Goal: Task Accomplishment & Management: Use online tool/utility

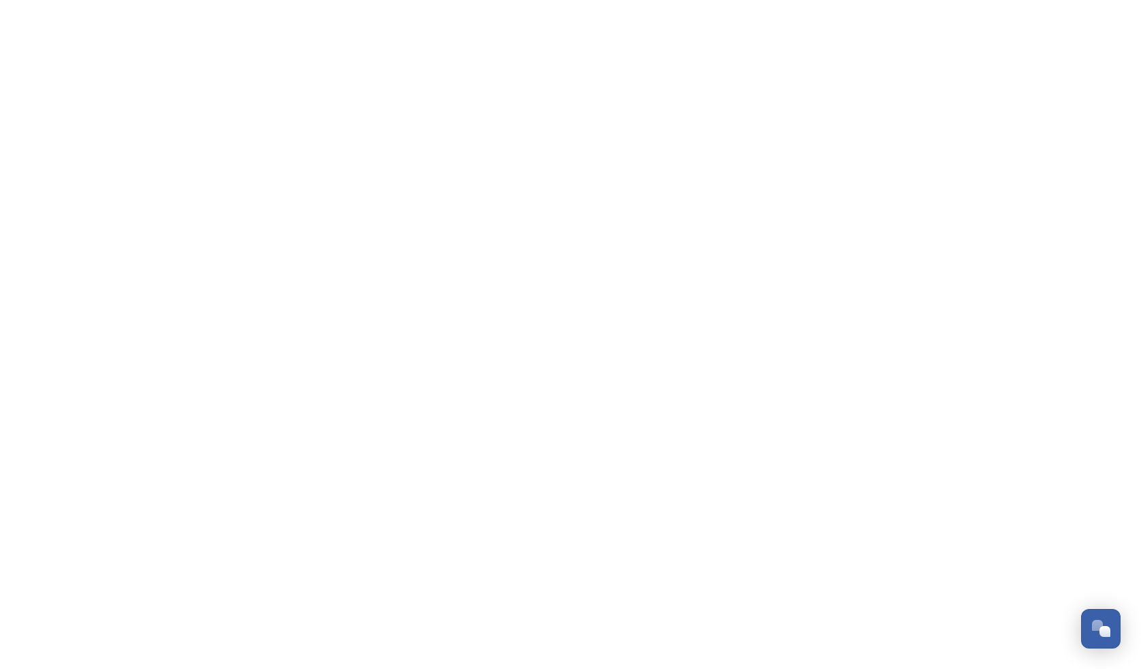
scroll to position [5482, 0]
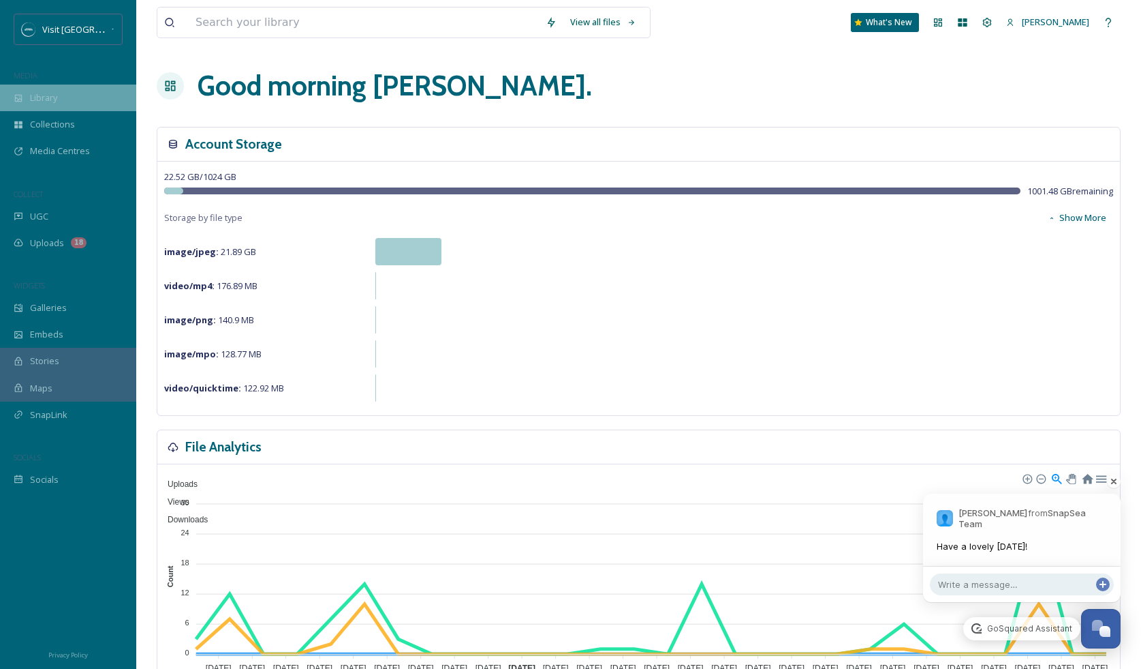
click at [54, 89] on div "Library" at bounding box center [68, 98] width 136 height 27
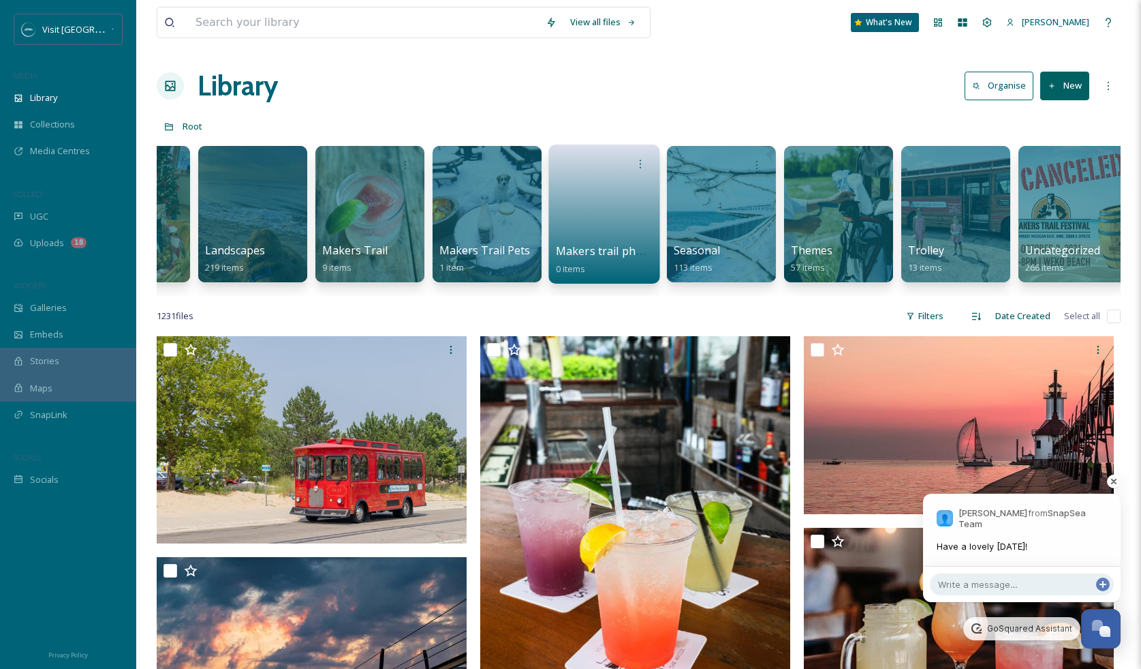
scroll to position [0, 677]
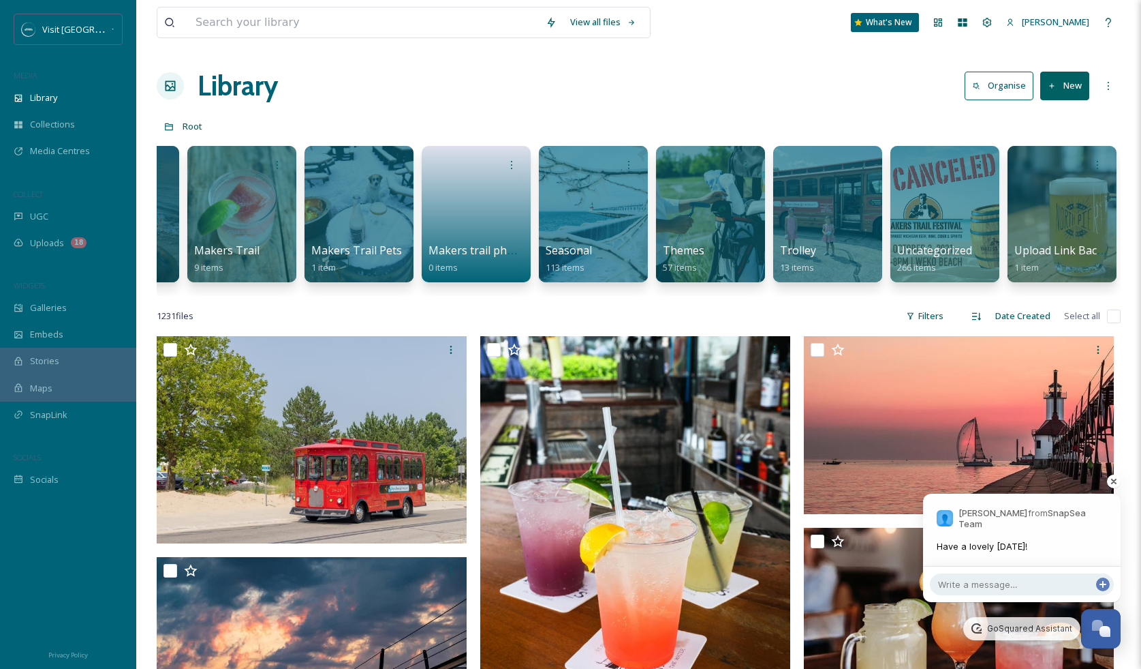
click at [1072, 78] on button "New" at bounding box center [1065, 86] width 49 height 28
click at [53, 326] on div "Embeds" at bounding box center [68, 334] width 136 height 27
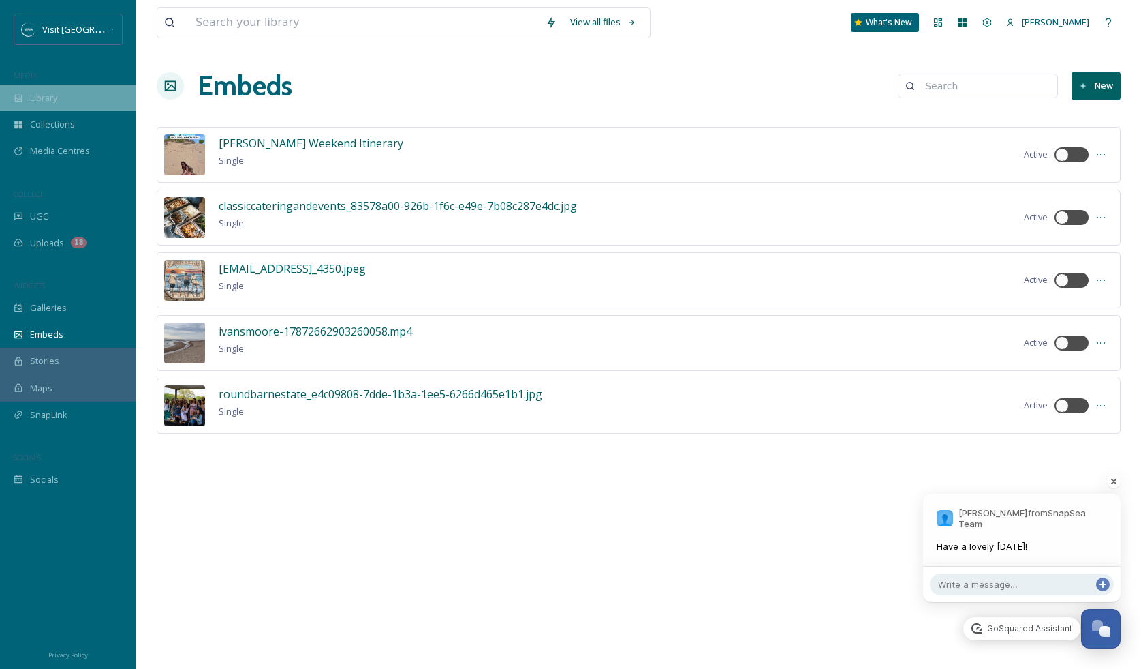
click at [55, 102] on span "Library" at bounding box center [43, 97] width 27 height 13
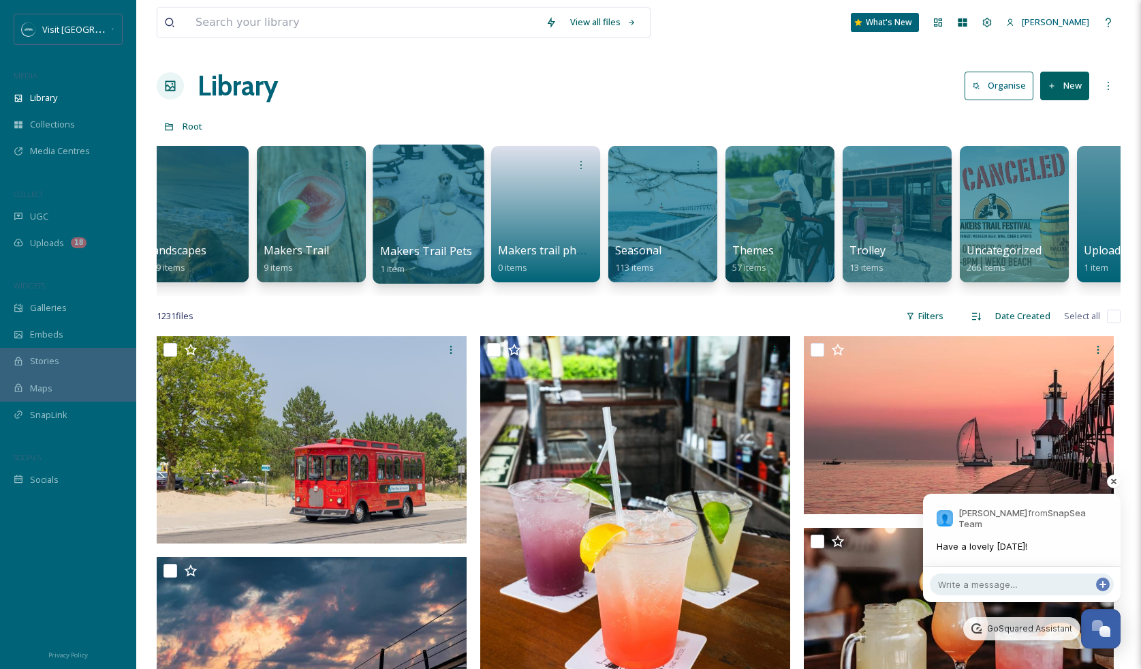
scroll to position [0, 677]
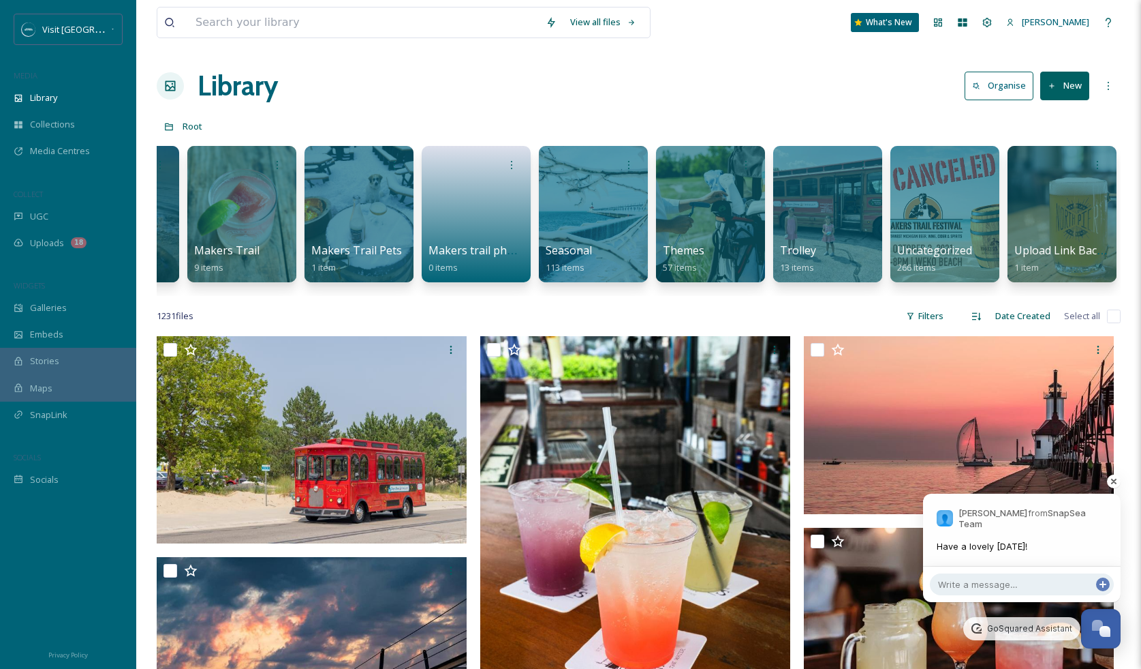
click at [1078, 85] on button "New" at bounding box center [1065, 86] width 49 height 28
click at [1066, 167] on div "Folder" at bounding box center [1050, 170] width 77 height 27
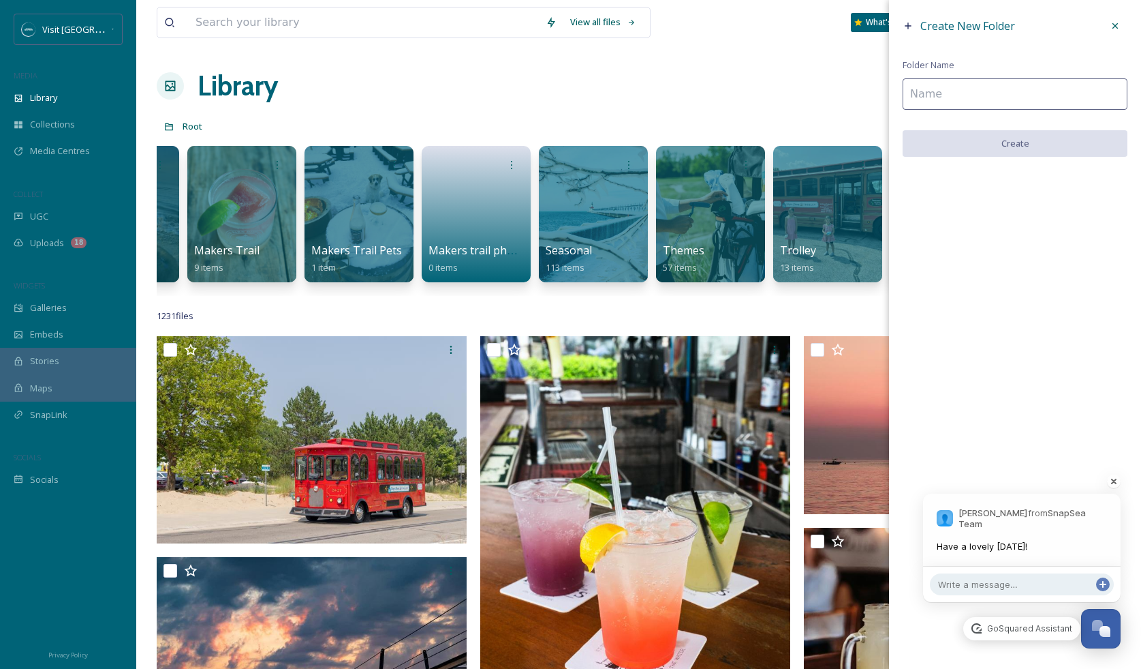
click at [996, 94] on input at bounding box center [1015, 93] width 225 height 31
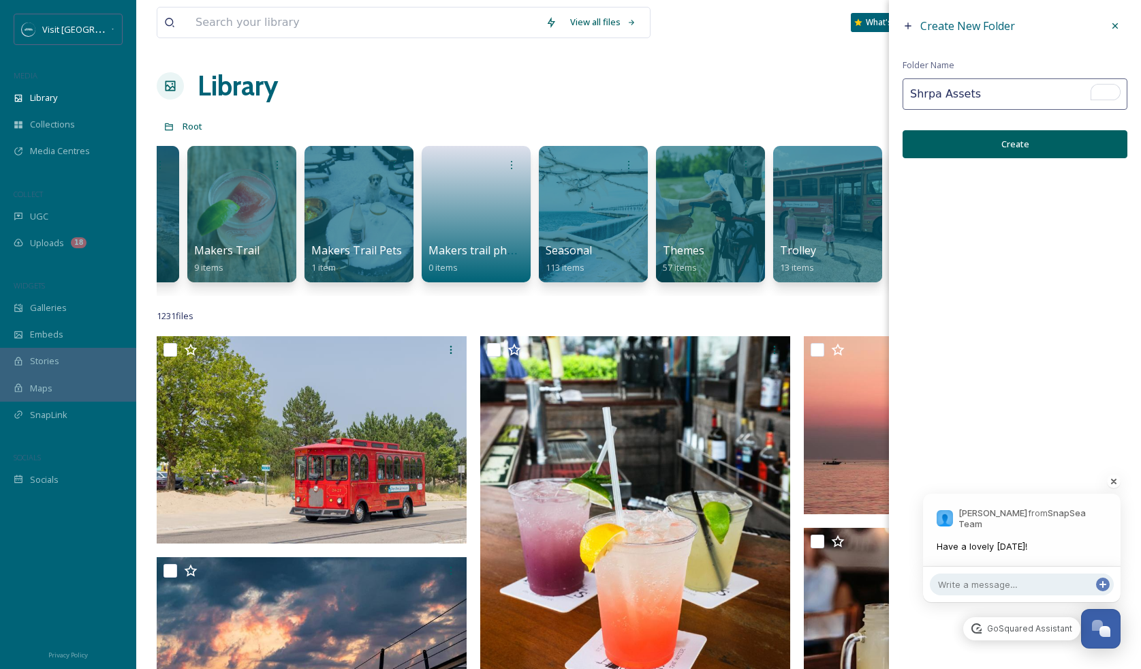
type input "Shrpa Assets"
click at [1045, 153] on button "Create" at bounding box center [1015, 144] width 225 height 28
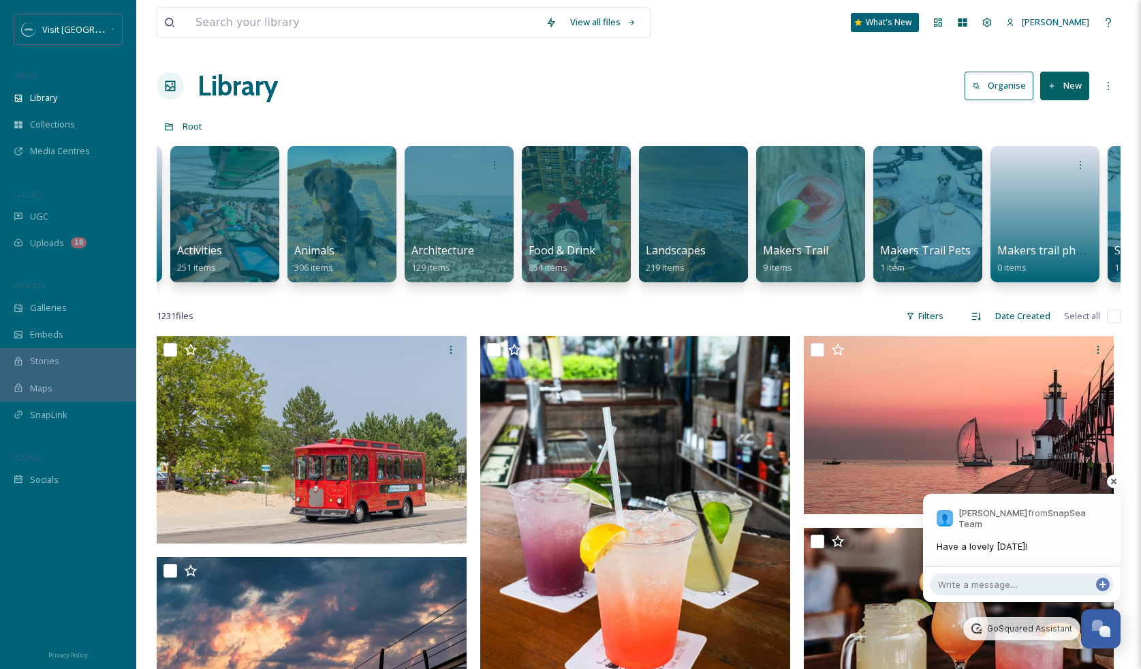
scroll to position [0, 0]
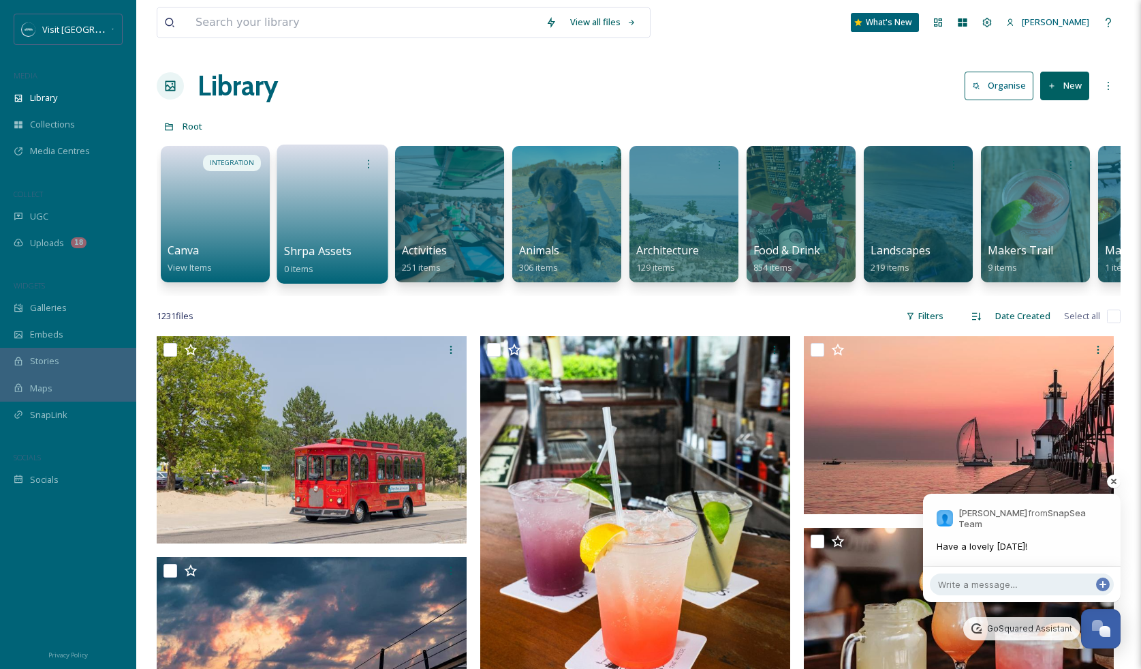
click at [328, 209] on link at bounding box center [332, 209] width 97 height 66
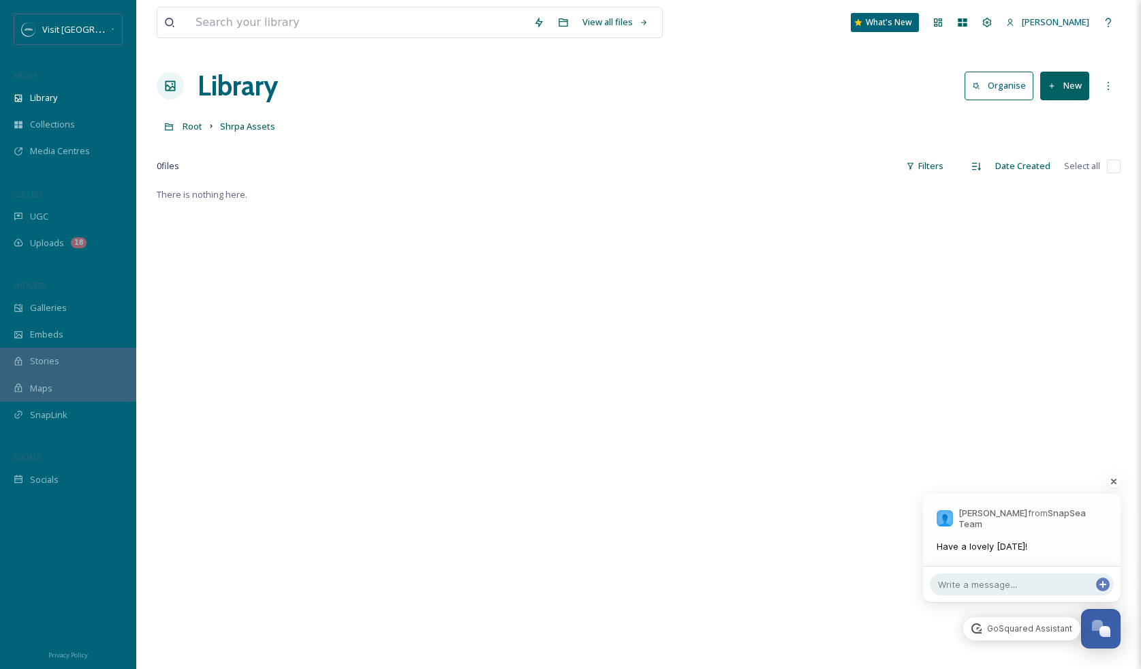
click at [1062, 97] on button "New" at bounding box center [1065, 86] width 49 height 28
click at [1055, 115] on span "File Upload" at bounding box center [1058, 117] width 45 height 13
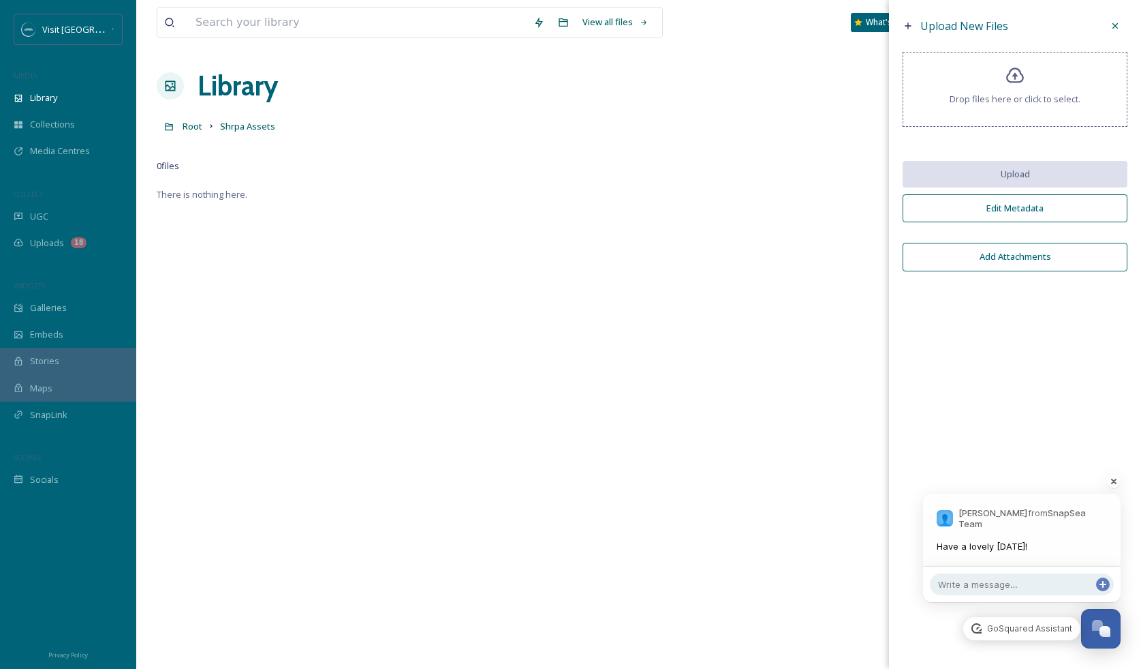
click at [1011, 96] on span "Drop files here or click to select." at bounding box center [1015, 99] width 131 height 13
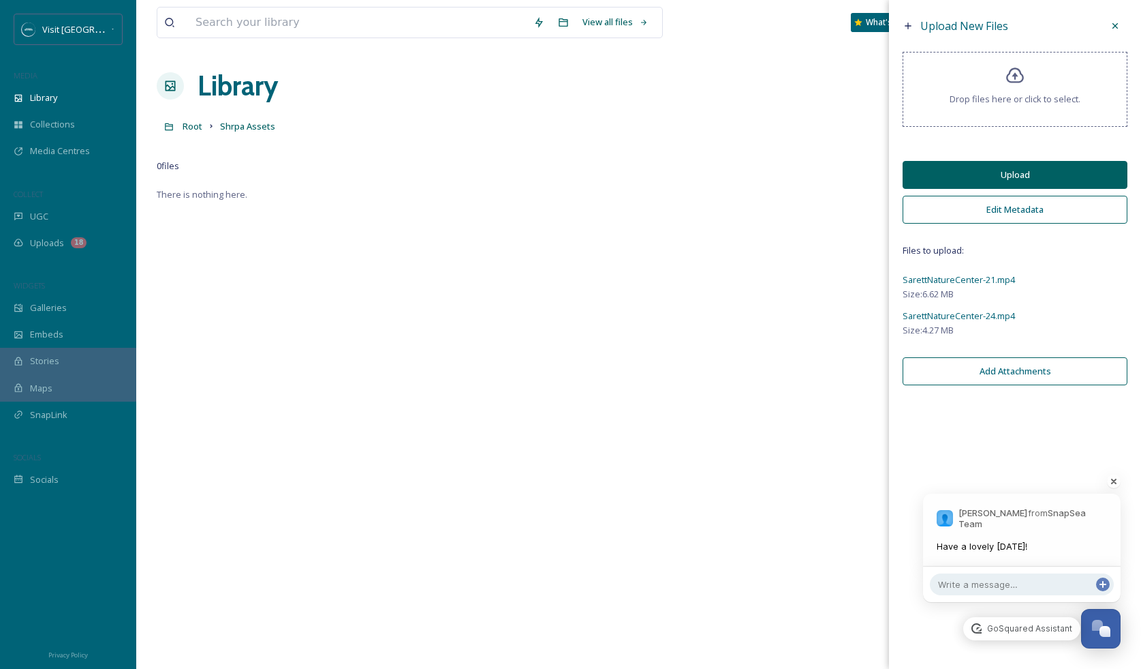
click at [960, 177] on button "Upload" at bounding box center [1015, 175] width 225 height 28
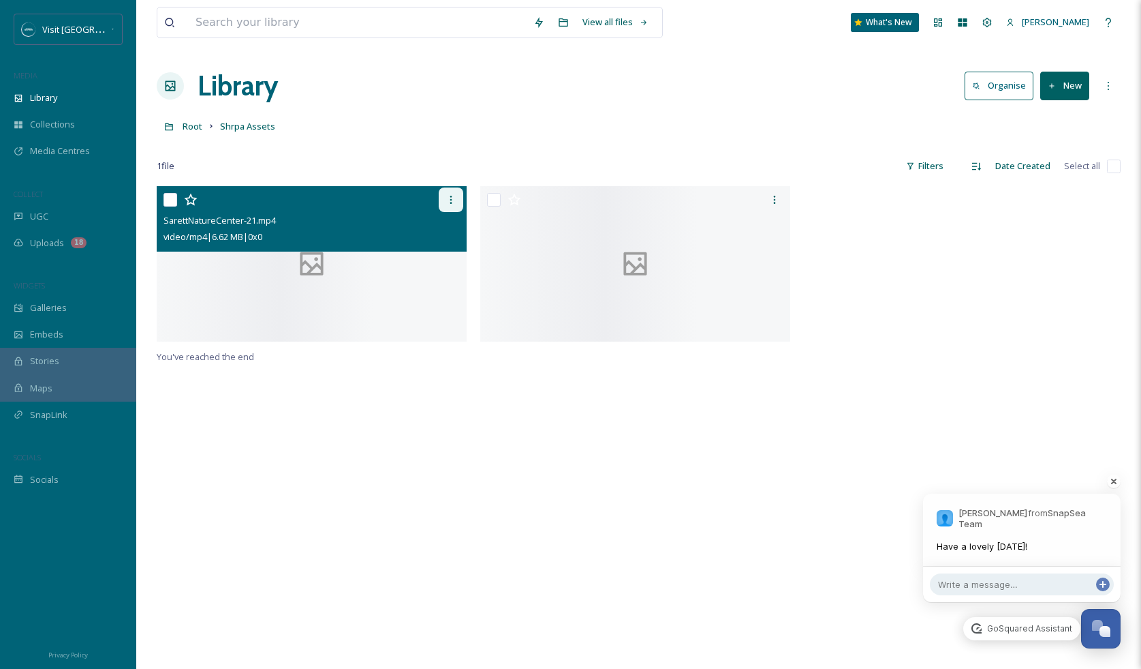
click at [454, 200] on icon at bounding box center [451, 199] width 11 height 11
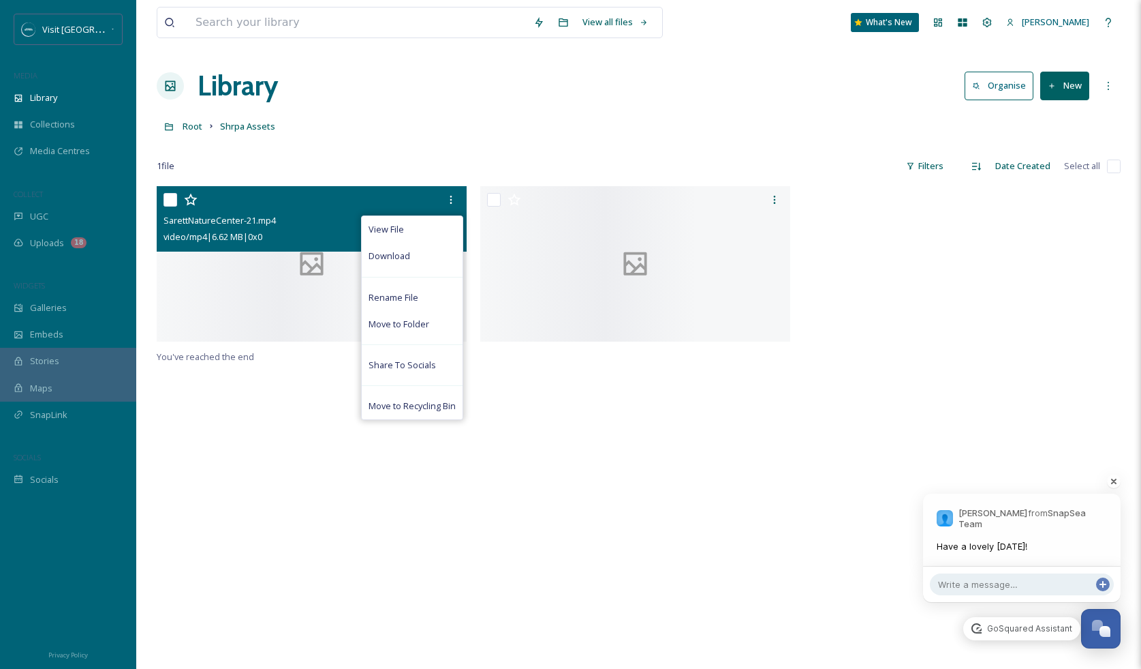
click at [281, 293] on div at bounding box center [312, 263] width 310 height 155
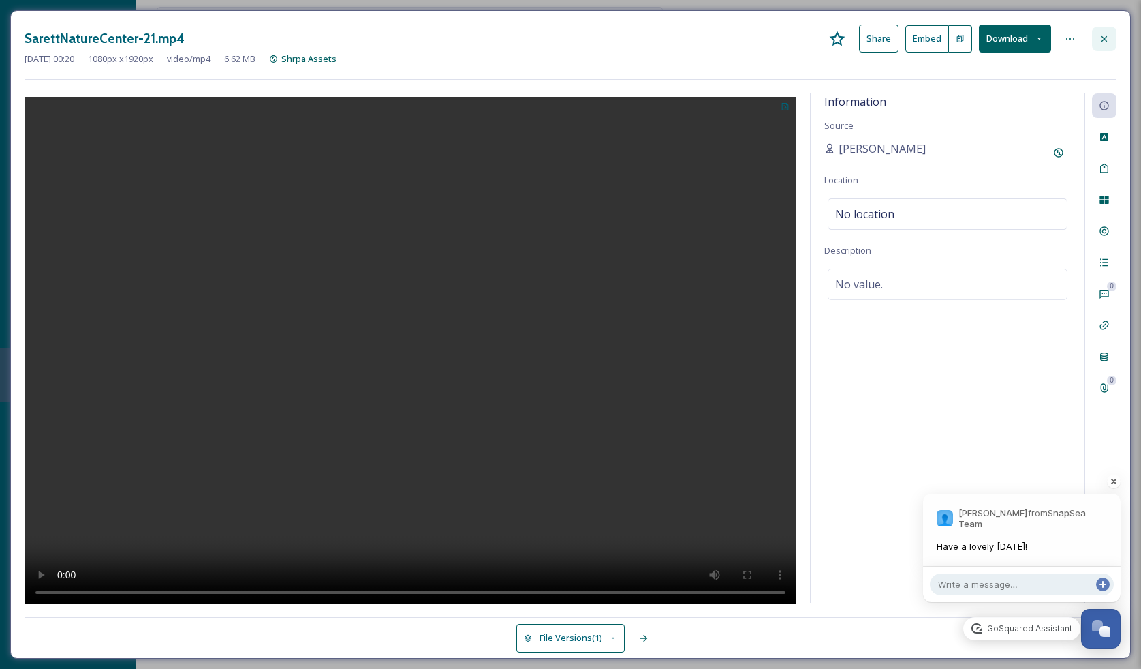
click at [1105, 38] on icon at bounding box center [1104, 37] width 5 height 5
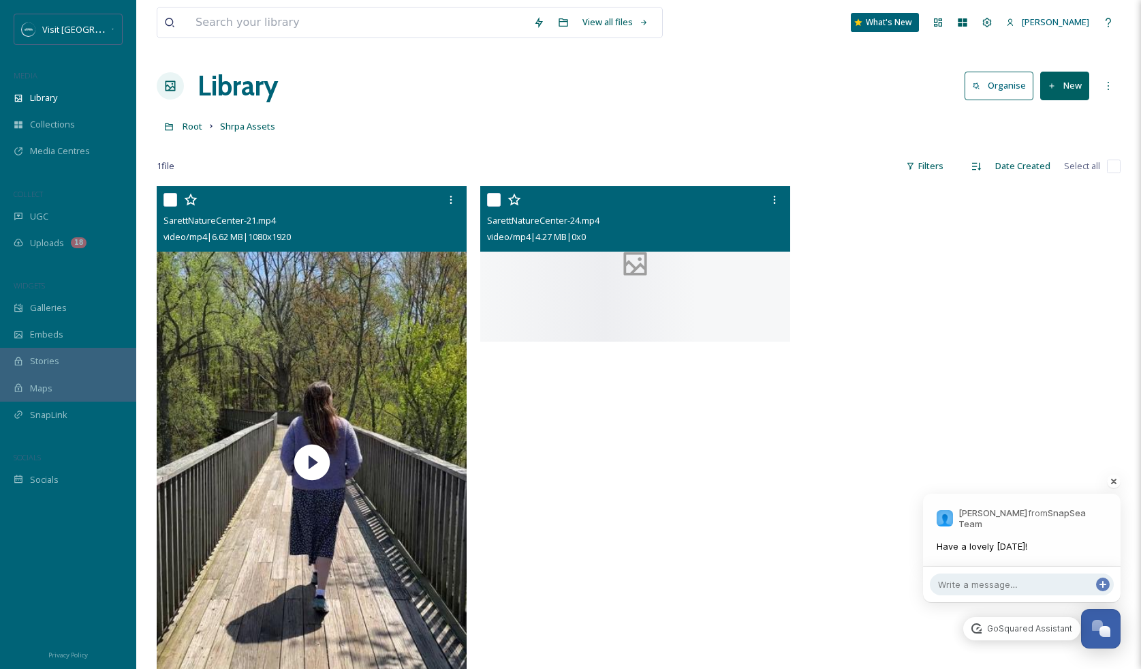
click at [645, 305] on div at bounding box center [635, 263] width 310 height 155
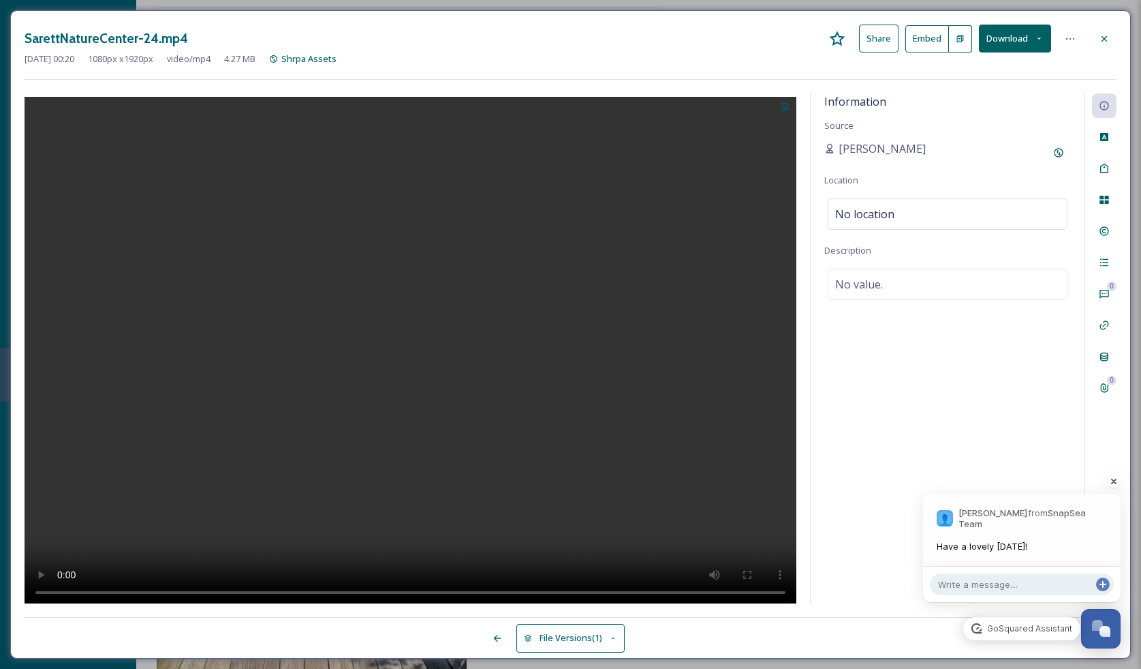
click at [920, 36] on button "Embed" at bounding box center [928, 38] width 44 height 27
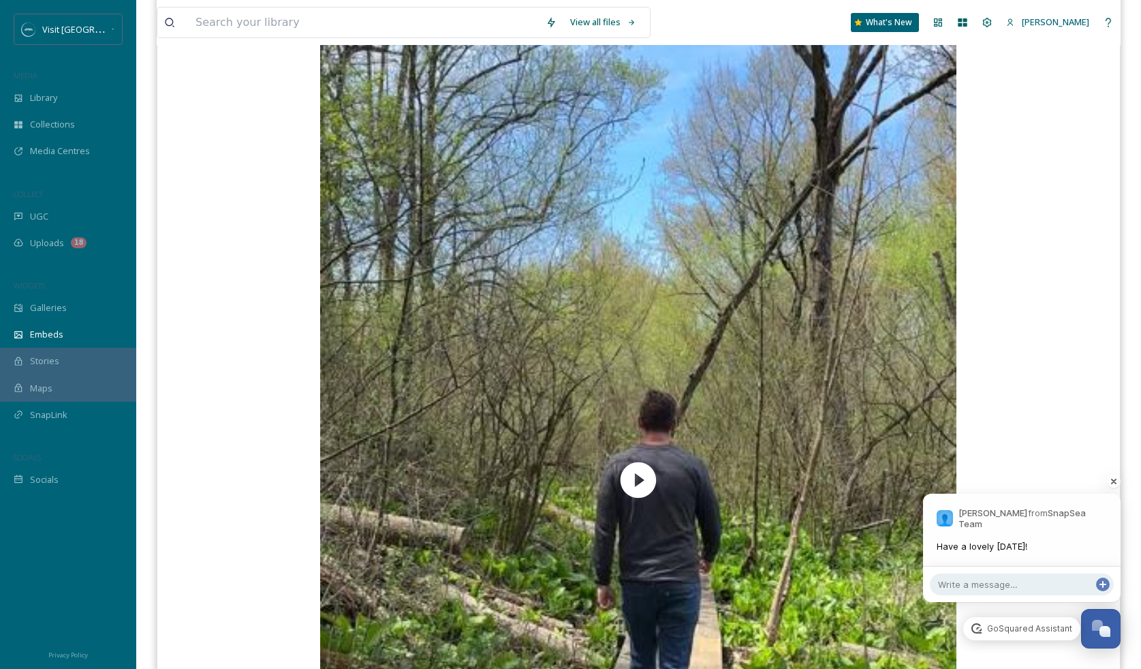
scroll to position [345, 0]
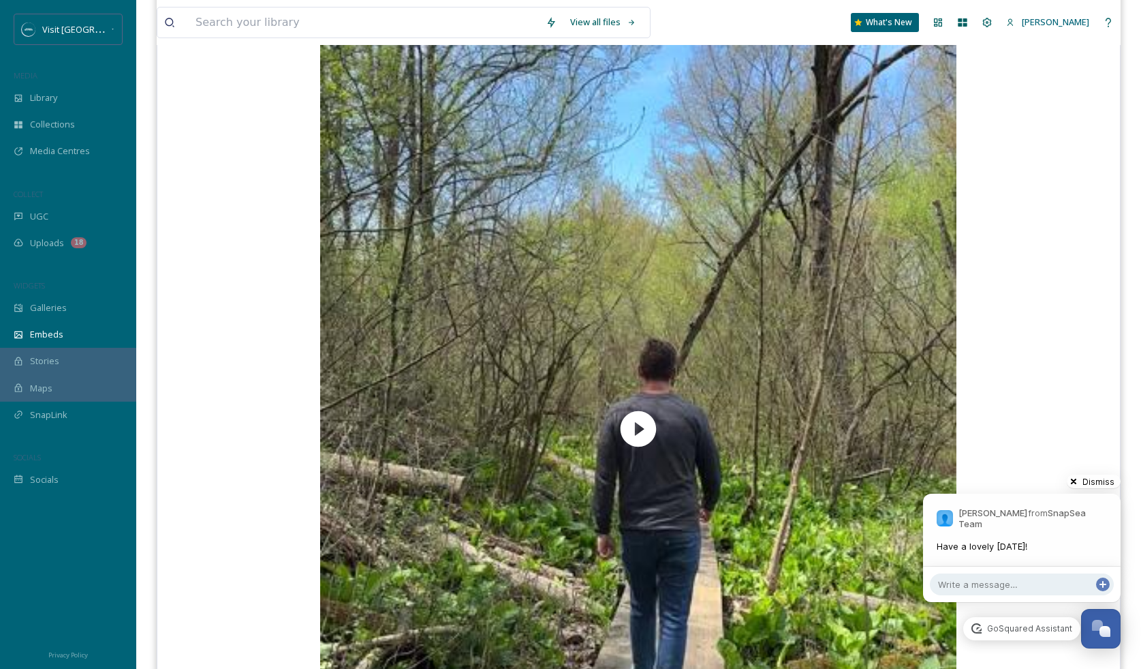
click at [1113, 477] on div at bounding box center [1093, 480] width 67 height 27
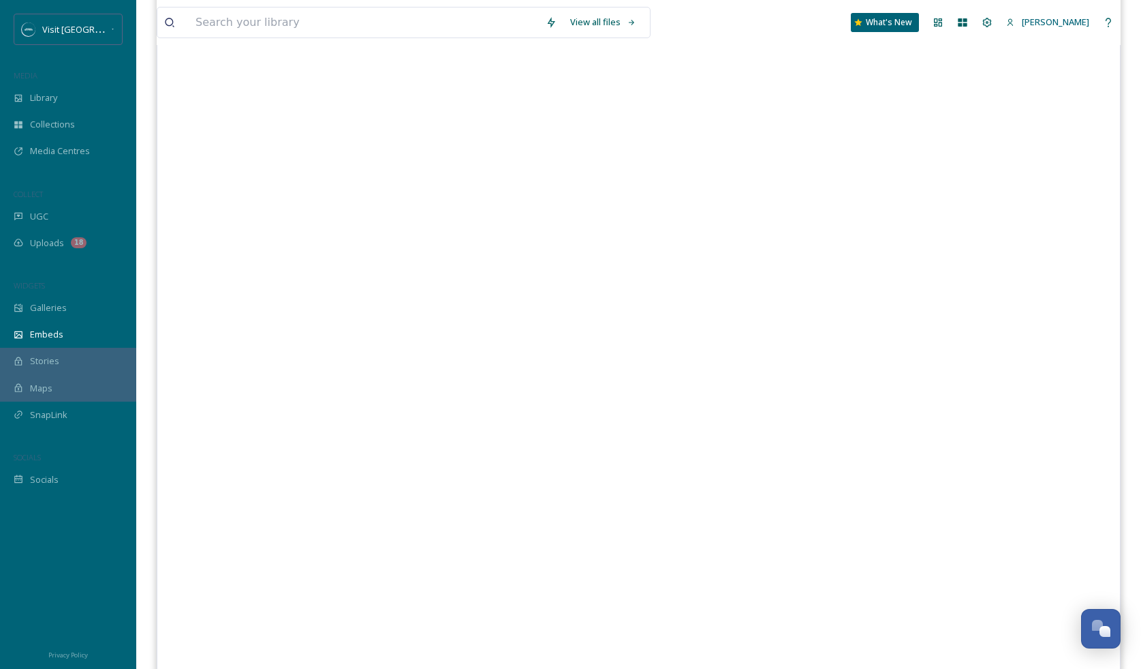
scroll to position [0, 0]
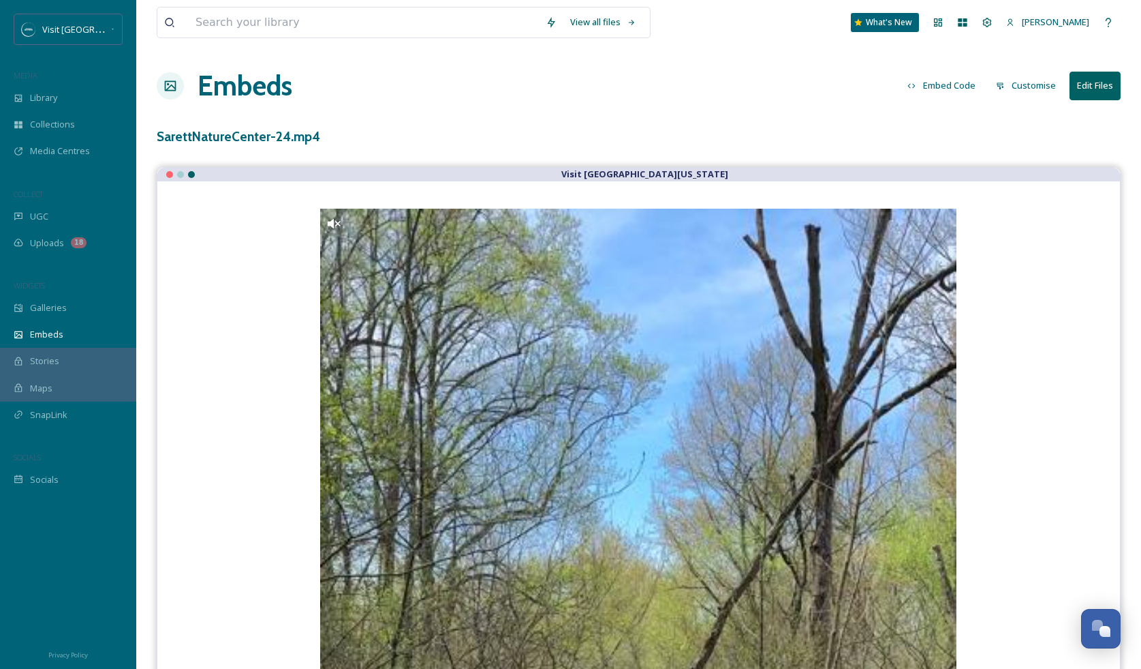
click at [1018, 88] on button "Customise" at bounding box center [1026, 85] width 74 height 27
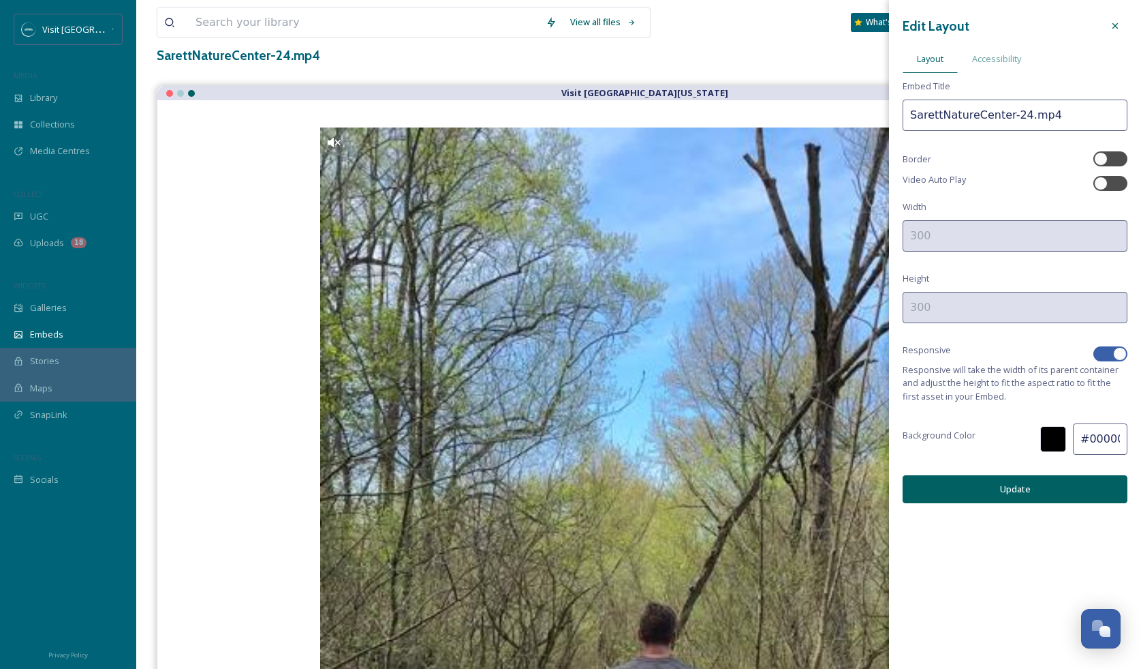
scroll to position [54, 0]
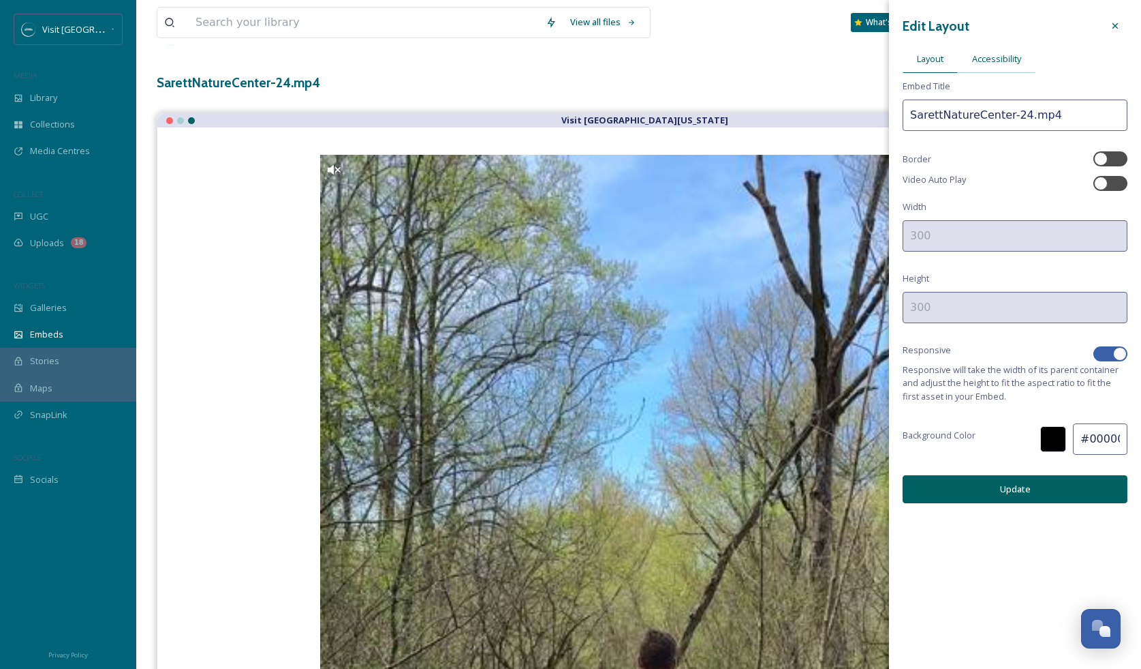
click at [1006, 65] on span "Accessibility" at bounding box center [996, 58] width 49 height 13
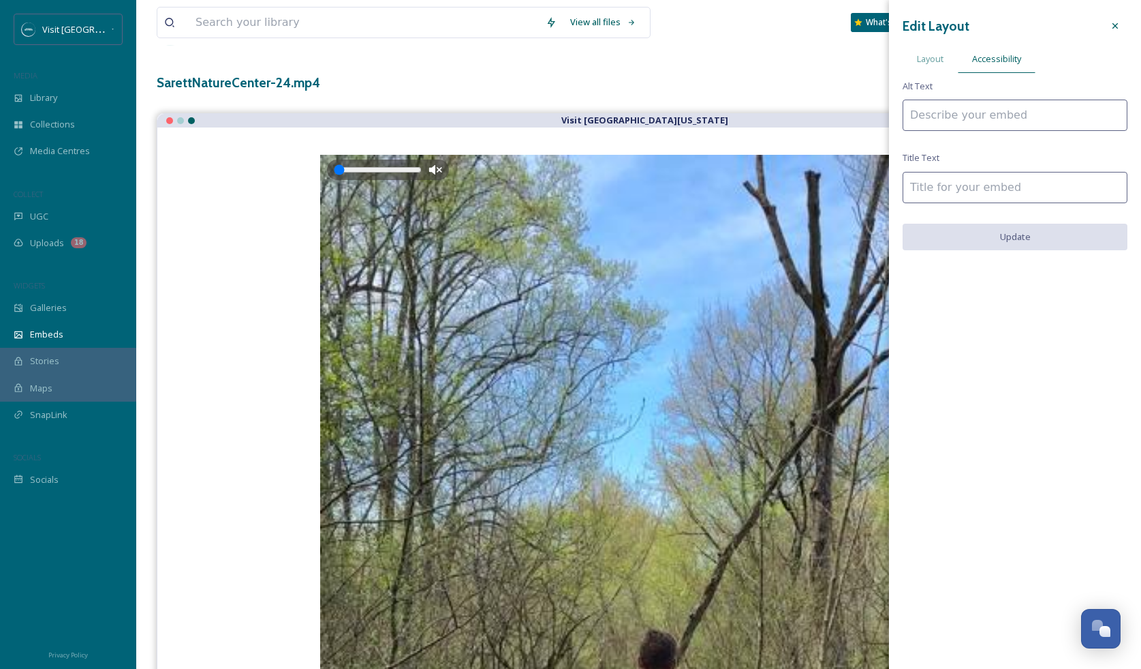
click at [343, 172] on input "range" at bounding box center [378, 169] width 88 height 11
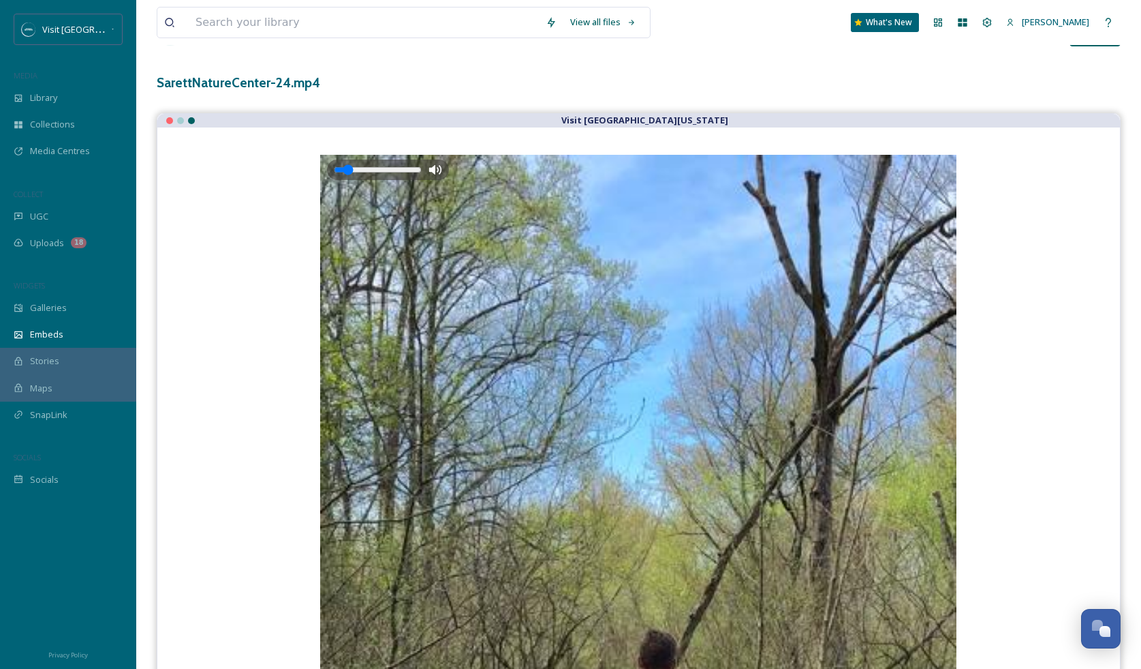
type input "0"
drag, startPoint x: 340, startPoint y: 172, endPoint x: 272, endPoint y: 176, distance: 68.2
click at [334, 175] on input "range" at bounding box center [378, 169] width 88 height 11
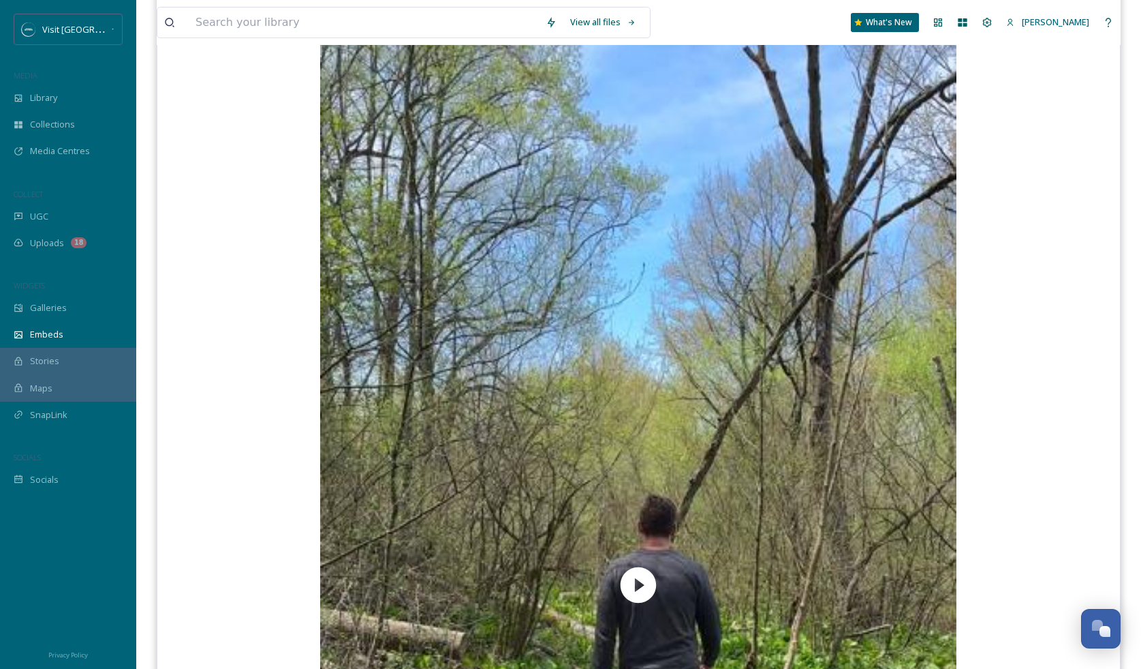
scroll to position [0, 0]
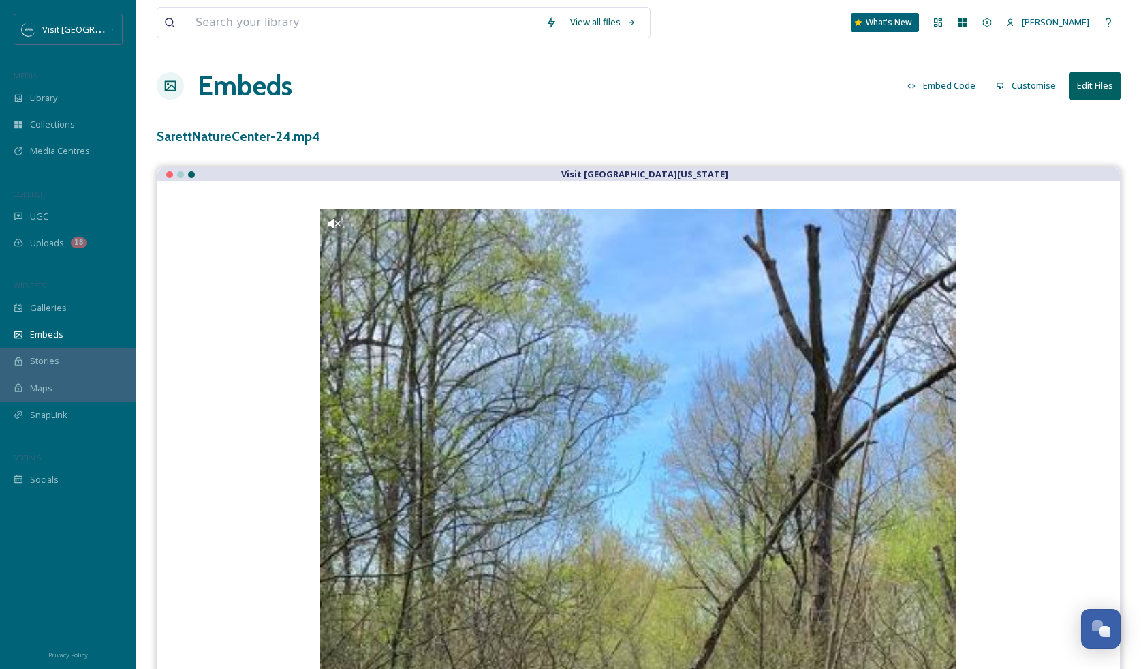
click at [947, 83] on button "Embed Code" at bounding box center [942, 85] width 82 height 27
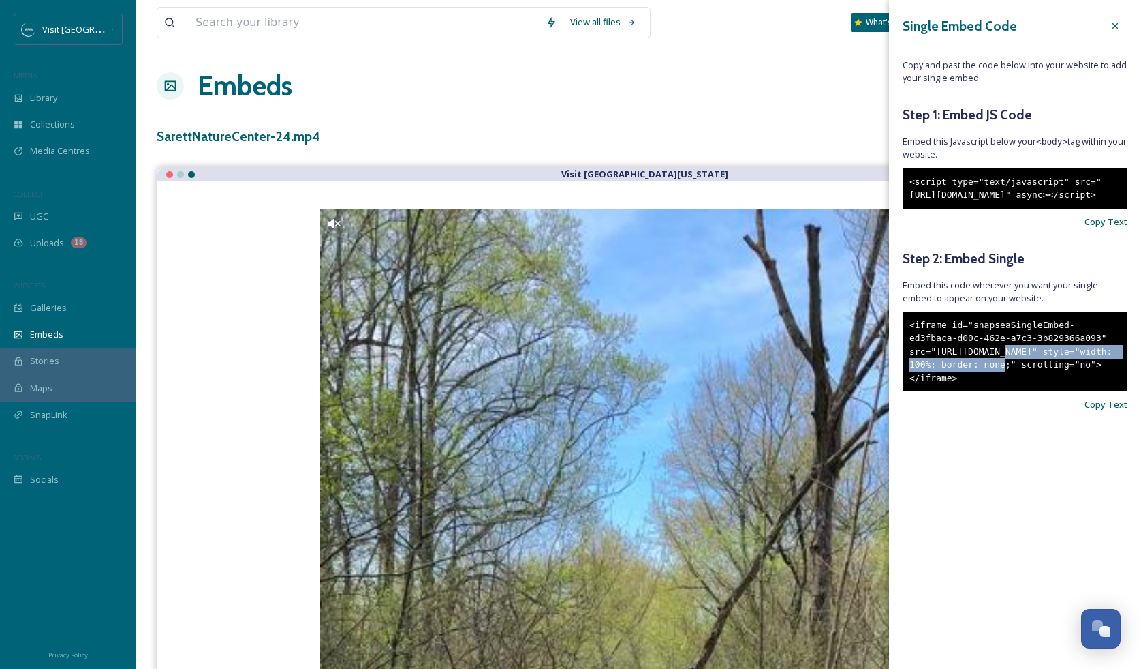
click at [1004, 384] on div "<iframe id="snapseaSingleEmbed-ed3fbaca-d00c-462e-a7c3-3b829366a093" src="[URL]…" at bounding box center [1015, 351] width 225 height 80
click at [1094, 411] on span "Copy Text" at bounding box center [1106, 404] width 43 height 13
